Goal: Transaction & Acquisition: Purchase product/service

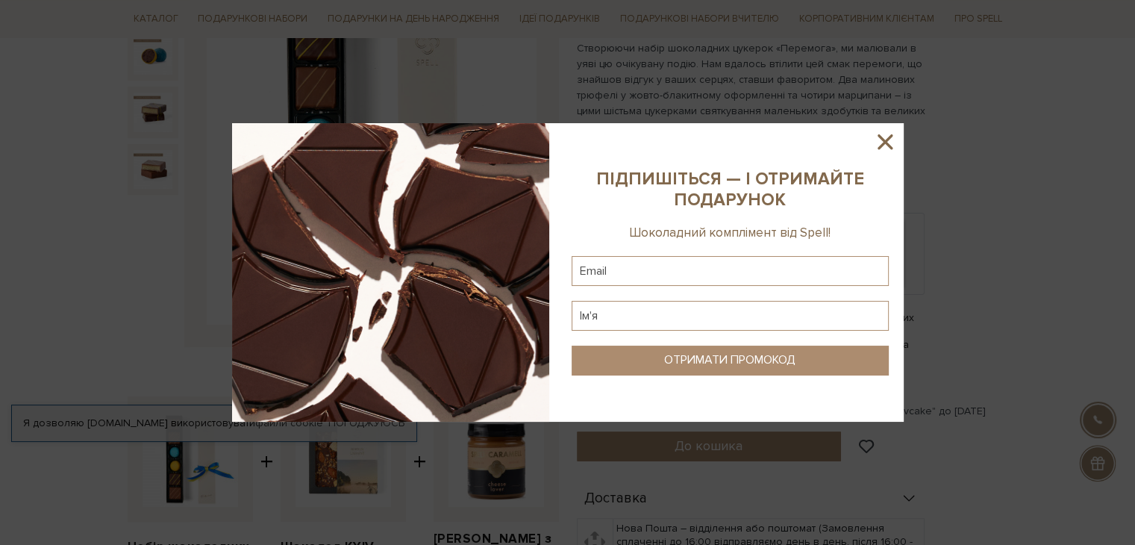
click at [884, 143] on icon at bounding box center [885, 141] width 15 height 15
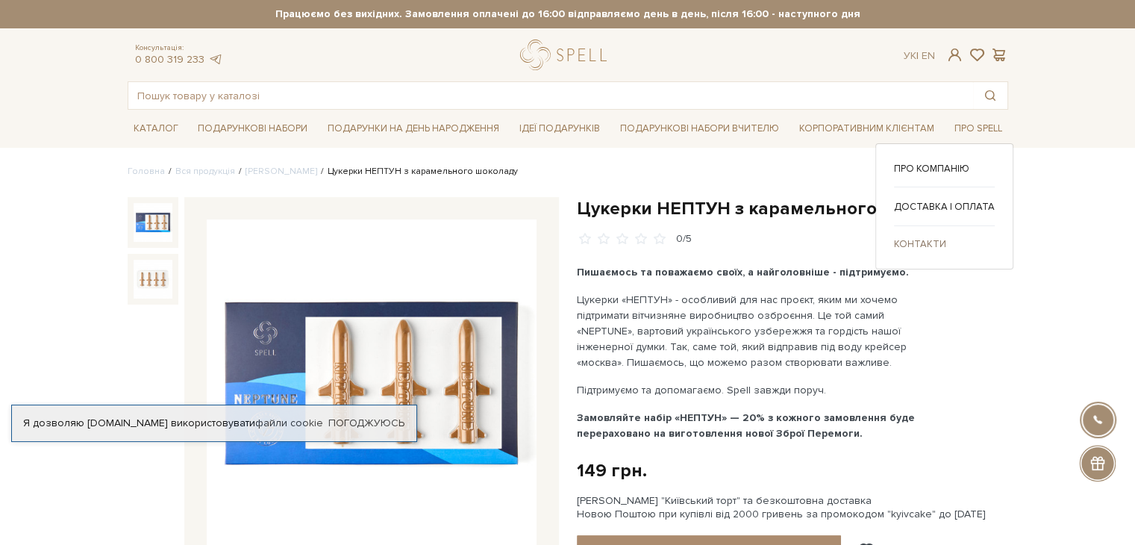
click at [909, 241] on link "Контакти" at bounding box center [944, 243] width 101 height 13
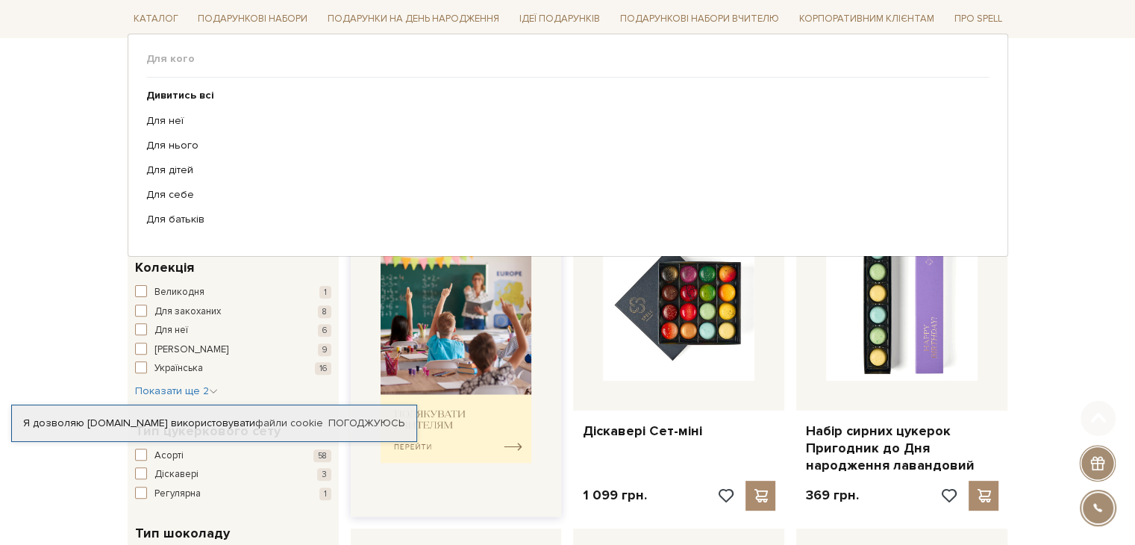
scroll to position [448, 0]
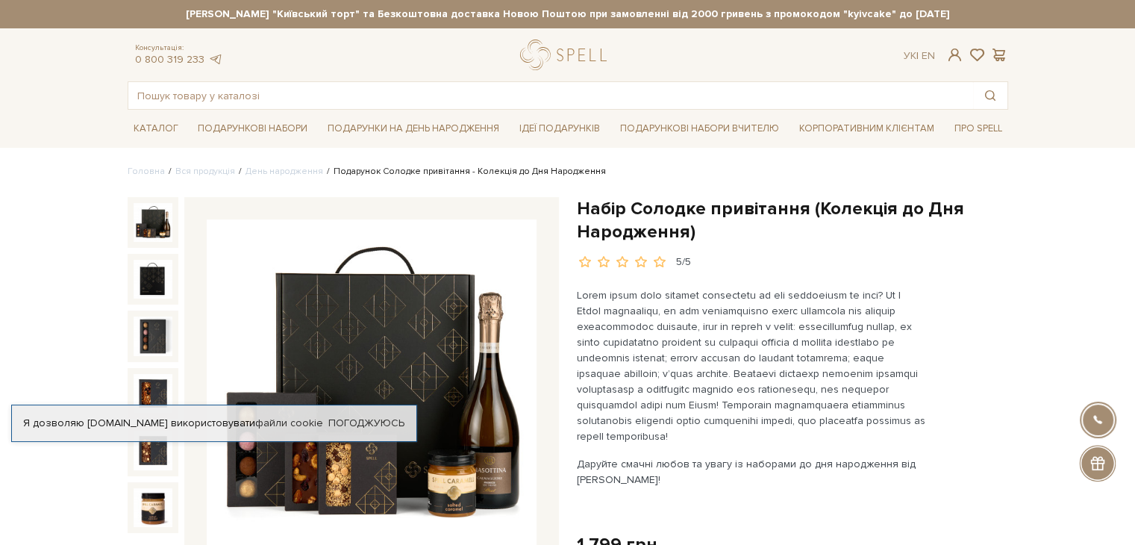
click at [48, 101] on header "Сет Цукерок "Київський торт" та Безкоштовна доставка Новою Поштою при замовленн…" at bounding box center [567, 55] width 1135 height 110
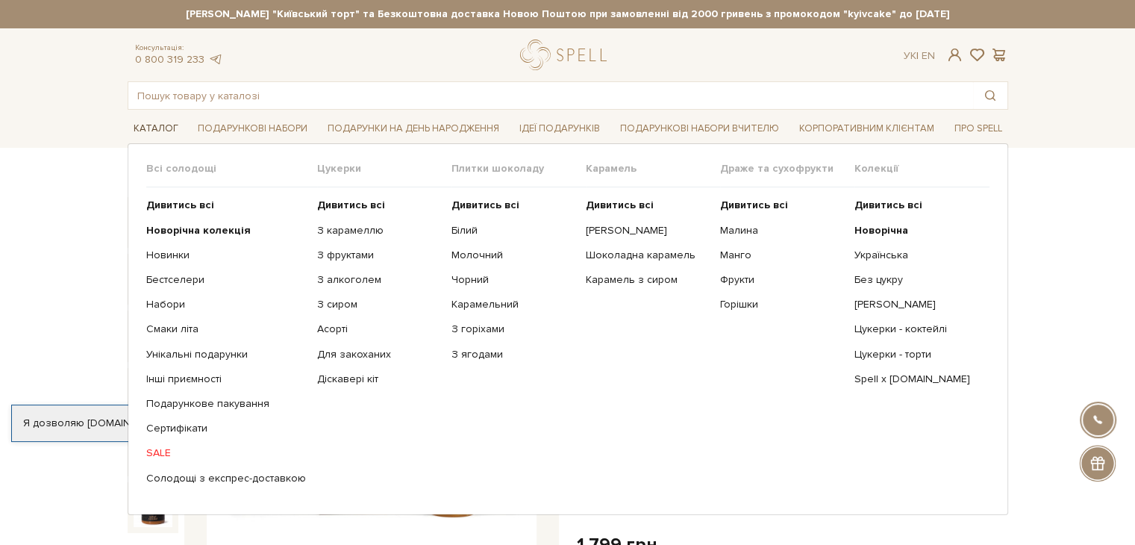
click at [153, 127] on link "Каталог" at bounding box center [156, 128] width 57 height 23
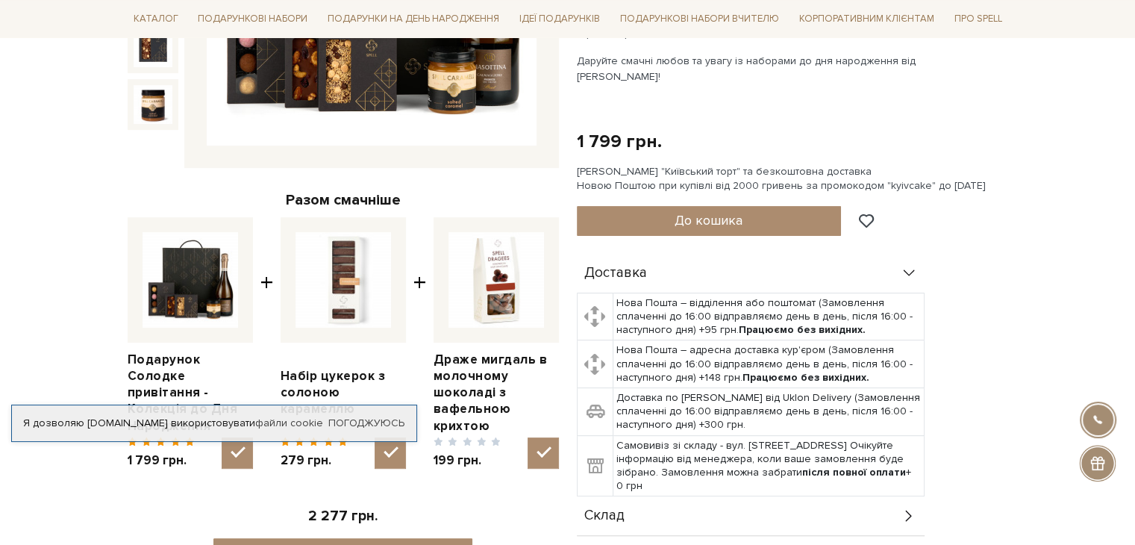
scroll to position [448, 0]
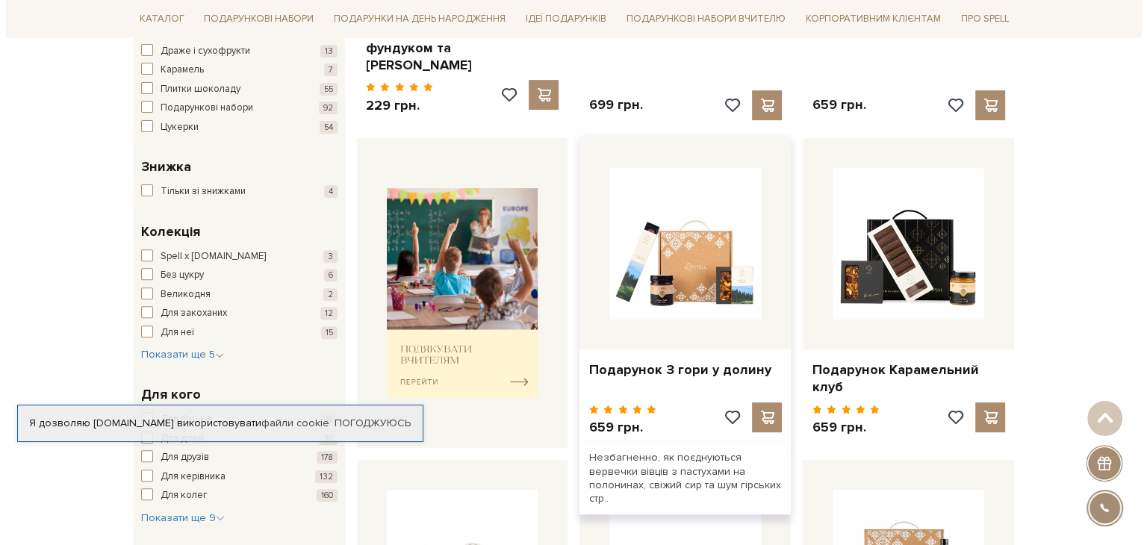
scroll to position [523, 0]
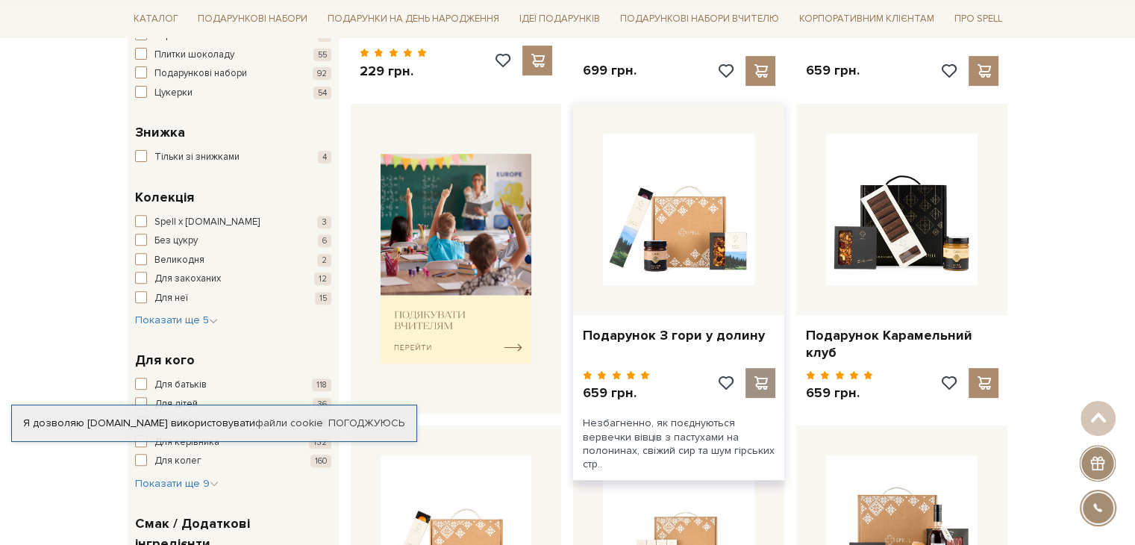
click at [760, 376] on span at bounding box center [761, 382] width 19 height 13
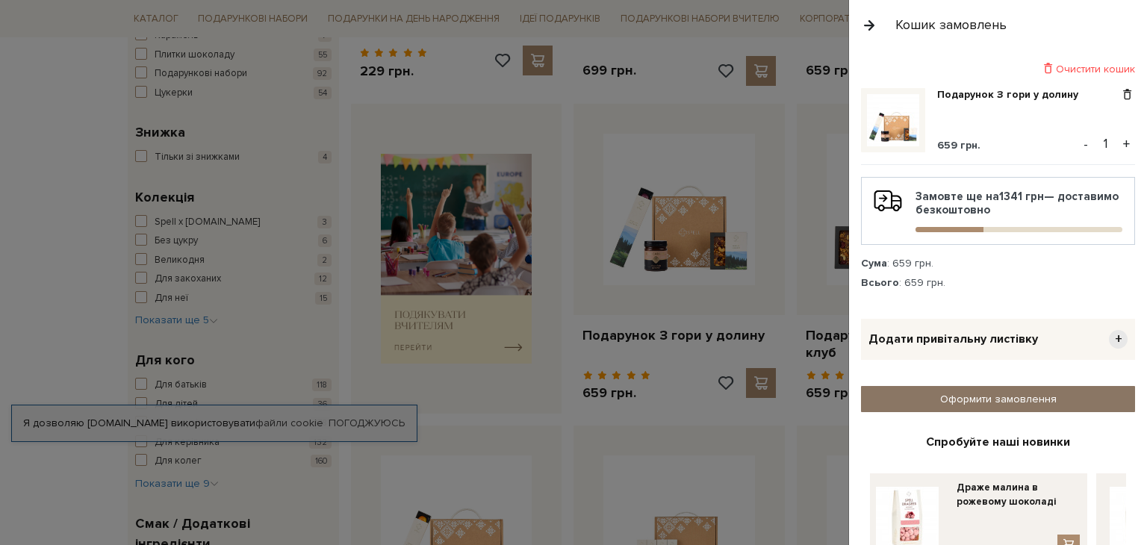
click at [1064, 399] on link "Оформити замовлення" at bounding box center [998, 399] width 274 height 26
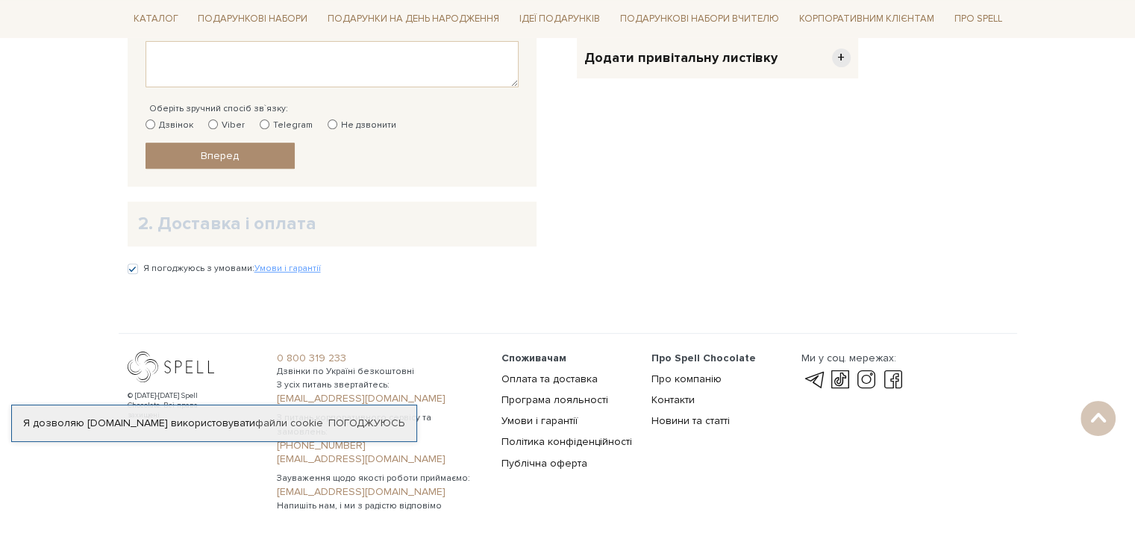
scroll to position [597, 0]
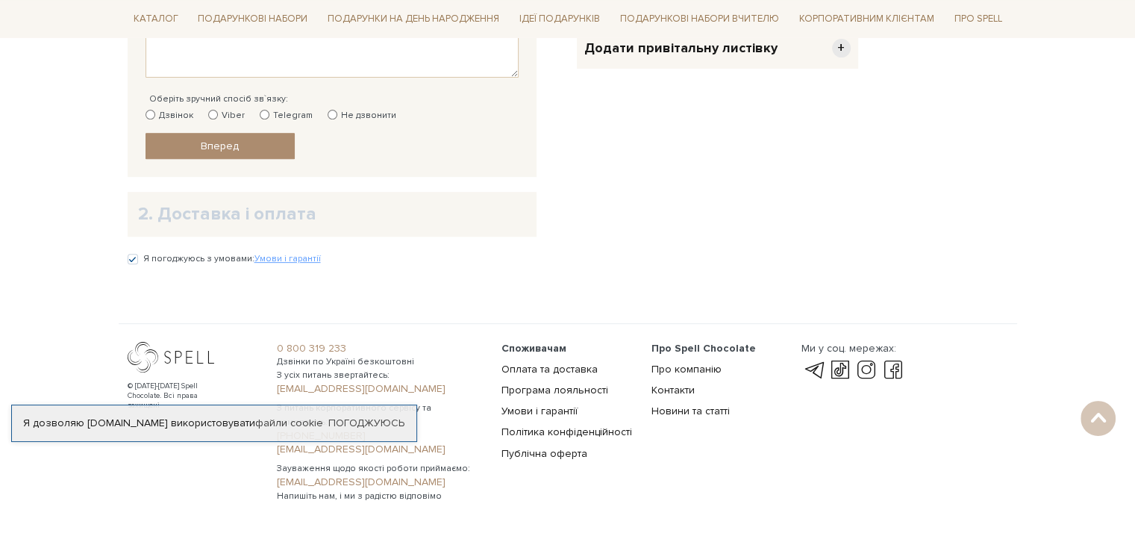
click at [328, 111] on input "Не дзвонити" at bounding box center [333, 115] width 10 height 10
radio input "true"
click at [203, 218] on h2 "2. Доставка і оплата" at bounding box center [332, 213] width 388 height 23
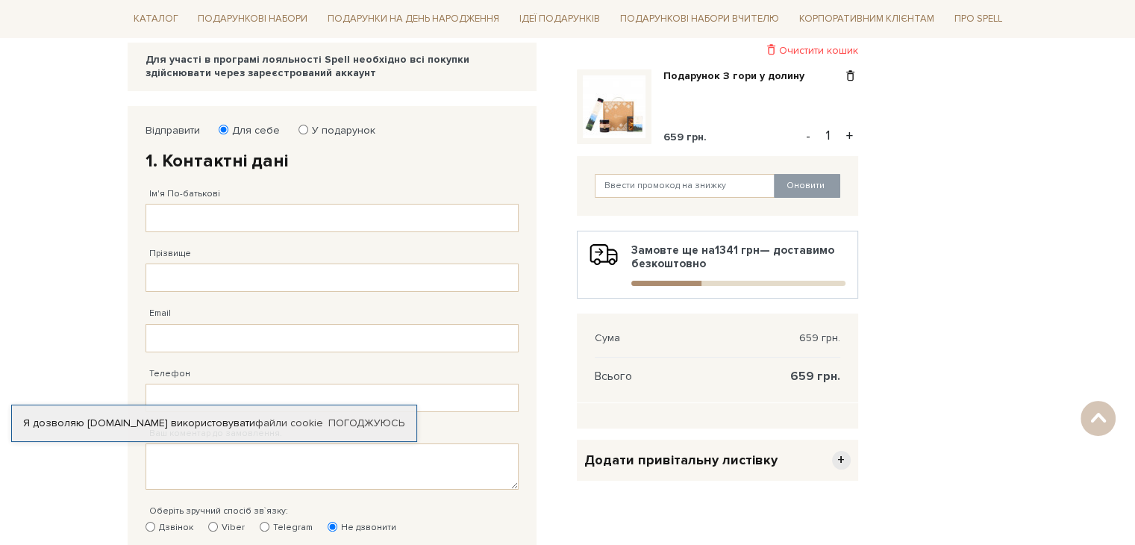
scroll to position [149, 0]
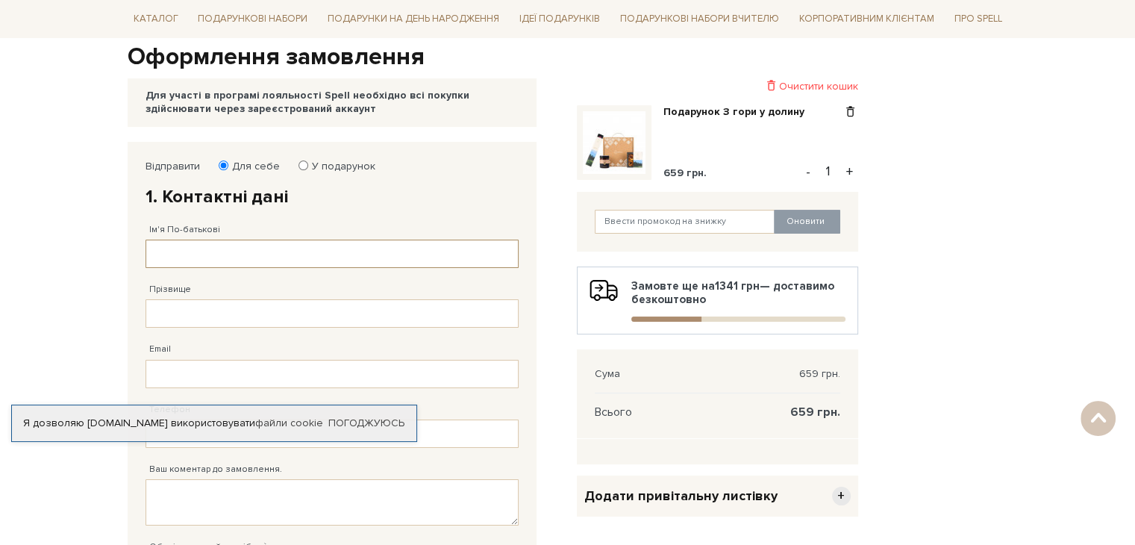
click at [298, 246] on input "Ім'я По-батькові" at bounding box center [332, 254] width 373 height 28
type input "Слободянюк"
type input "Василівнв"
type input "ivanna.sl@gmail.com"
type input "38 (098) 089 73 29"
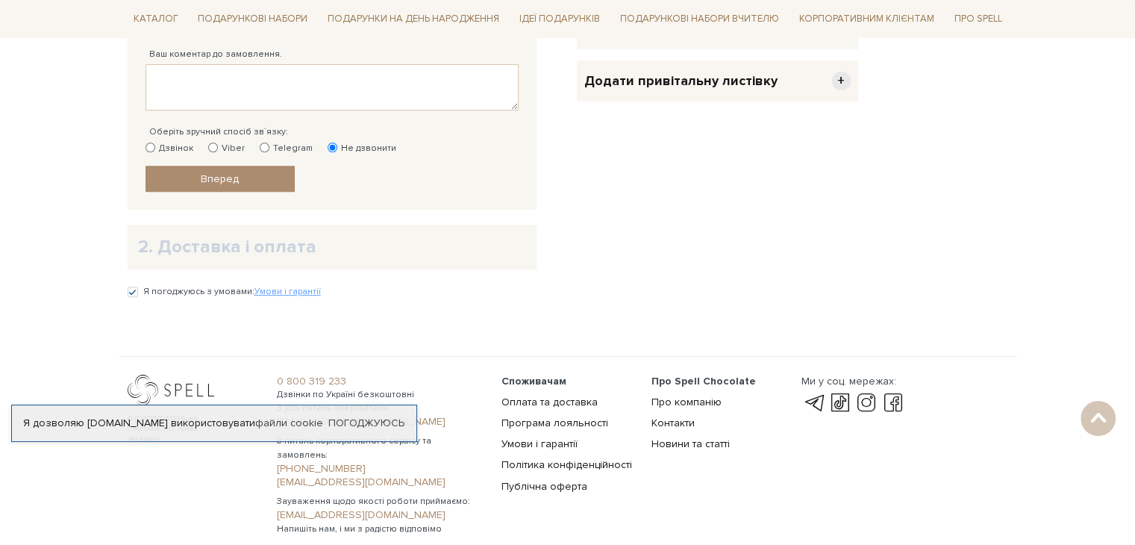
scroll to position [597, 0]
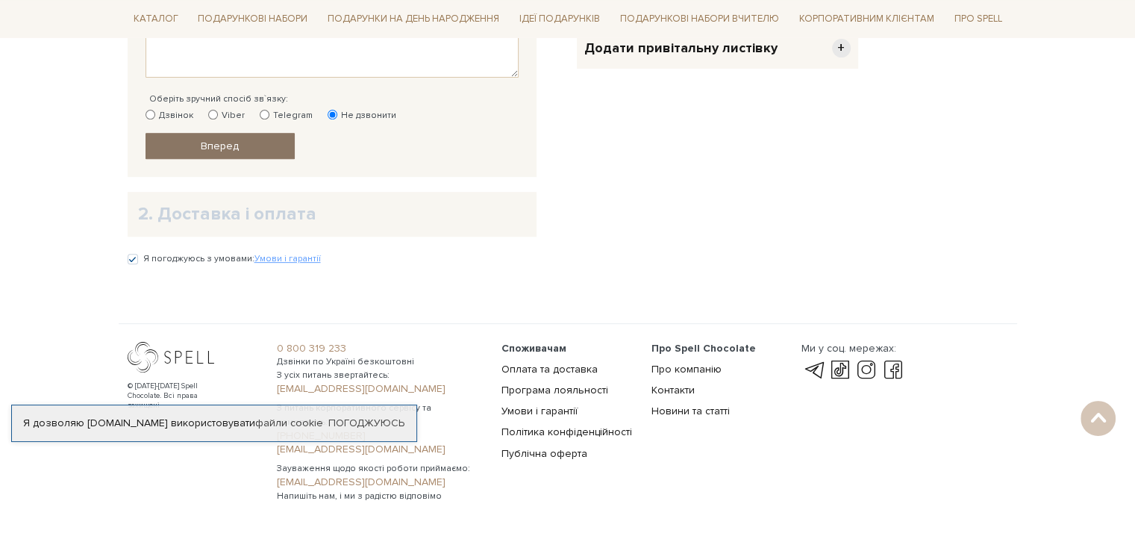
click at [243, 147] on link "Вперед" at bounding box center [220, 146] width 149 height 26
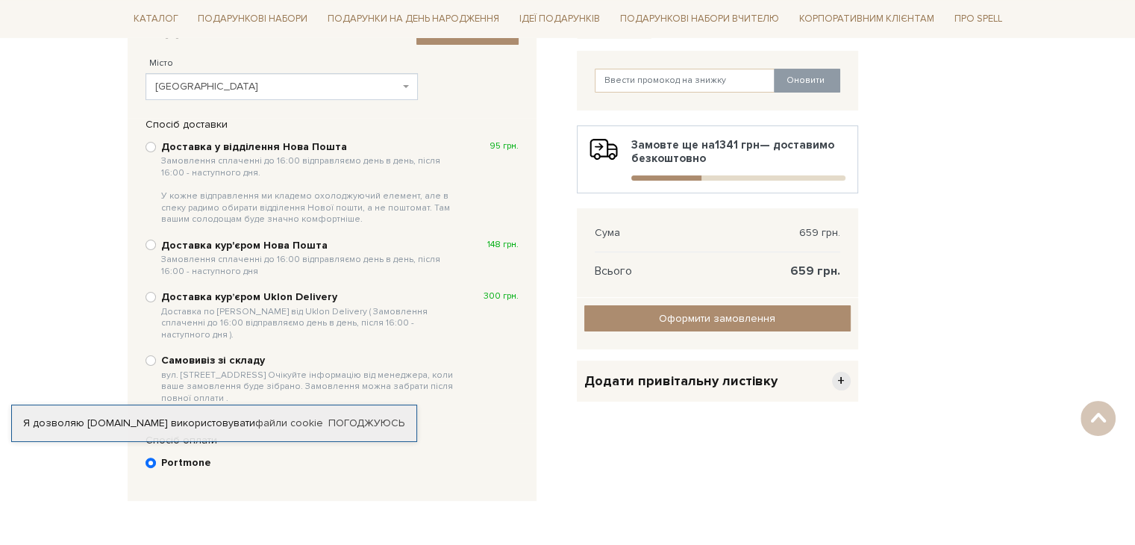
scroll to position [440, 0]
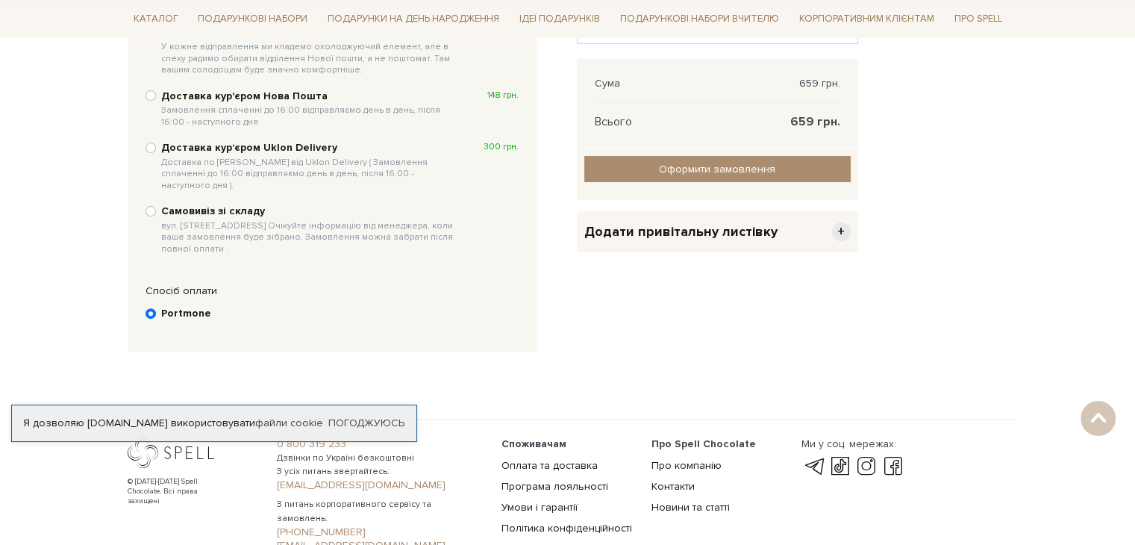
drag, startPoint x: 162, startPoint y: 196, endPoint x: 269, endPoint y: 231, distance: 113.1
click at [269, 231] on b "Самовивіз зі складу вул. Велика Кільцева, 4-А. Очікуйте інформацію від менеджер…" at bounding box center [310, 230] width 298 height 50
copy b "Самовивіз зі складу вул. Велика Кільцева, 4-А. Очікуйте інформацію від менеджер…"
click at [982, 395] on body "Подарункові набори SALE Корпоративним клієнтам Доставка і оплата Консультація: …" at bounding box center [567, 87] width 1135 height 1054
